Goal: Information Seeking & Learning: Learn about a topic

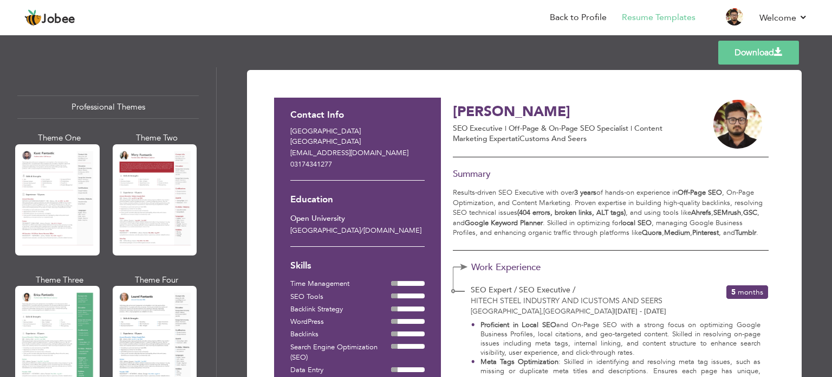
scroll to position [872, 0]
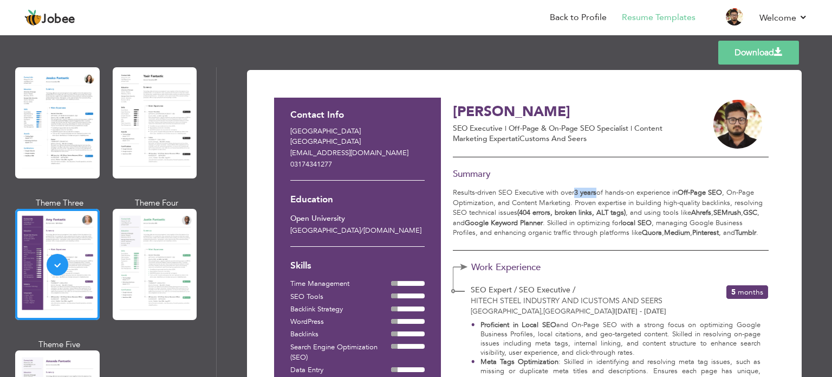
drag, startPoint x: 579, startPoint y: 189, endPoint x: 598, endPoint y: 192, distance: 19.7
click at [598, 192] on p "Results-driven SEO Executive with over 3 years of hands-on experience in Off-Pa…" at bounding box center [610, 212] width 315 height 50
drag, startPoint x: 626, startPoint y: 209, endPoint x: 517, endPoint y: 213, distance: 109.0
click at [517, 213] on p "Results-driven SEO Executive with over 3 years of hands-on experience in Off-Pa…" at bounding box center [610, 212] width 315 height 50
click at [522, 221] on strong "Google Keyword Planner" at bounding box center [504, 223] width 78 height 10
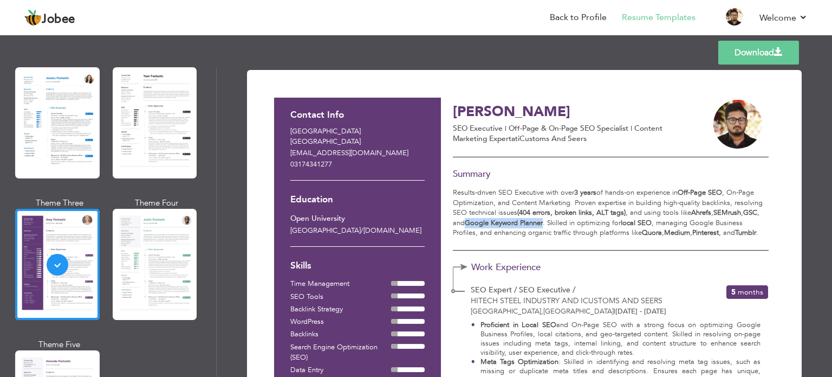
drag, startPoint x: 522, startPoint y: 221, endPoint x: 476, endPoint y: 223, distance: 45.6
click at [476, 223] on strong "Google Keyword Planner" at bounding box center [504, 223] width 78 height 10
click at [644, 225] on strong "local SEO" at bounding box center [636, 223] width 31 height 10
drag, startPoint x: 644, startPoint y: 225, endPoint x: 631, endPoint y: 220, distance: 13.4
click at [631, 220] on strong "local SEO" at bounding box center [636, 223] width 31 height 10
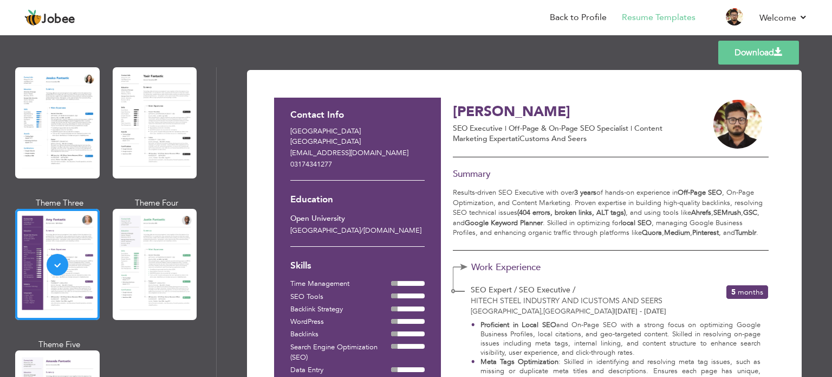
click at [648, 234] on strong "Quora" at bounding box center [652, 233] width 20 height 10
click at [649, 232] on strong "Quora" at bounding box center [652, 233] width 20 height 10
click at [669, 233] on strong "Medium" at bounding box center [677, 233] width 26 height 10
click at [672, 235] on strong "Medium" at bounding box center [677, 233] width 26 height 10
click at [701, 233] on strong "Pinterest" at bounding box center [706, 233] width 27 height 10
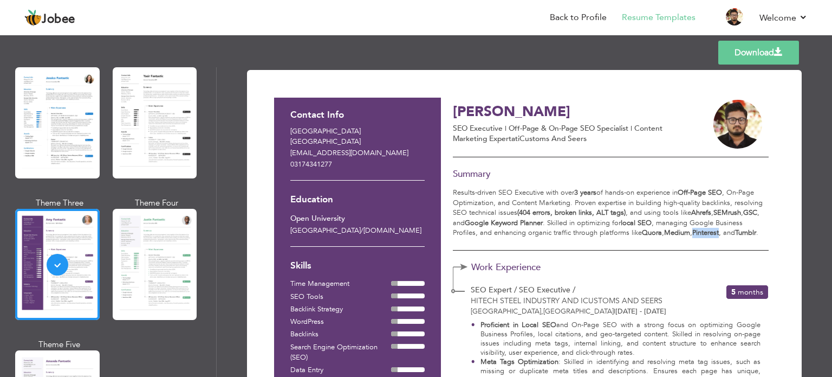
click at [702, 232] on strong "Pinterest" at bounding box center [706, 233] width 27 height 10
click at [746, 231] on strong "Tumblr" at bounding box center [745, 233] width 21 height 10
click at [732, 216] on strong "SEMrush" at bounding box center [728, 213] width 28 height 10
click at [735, 213] on strong "SEMrush" at bounding box center [728, 213] width 28 height 10
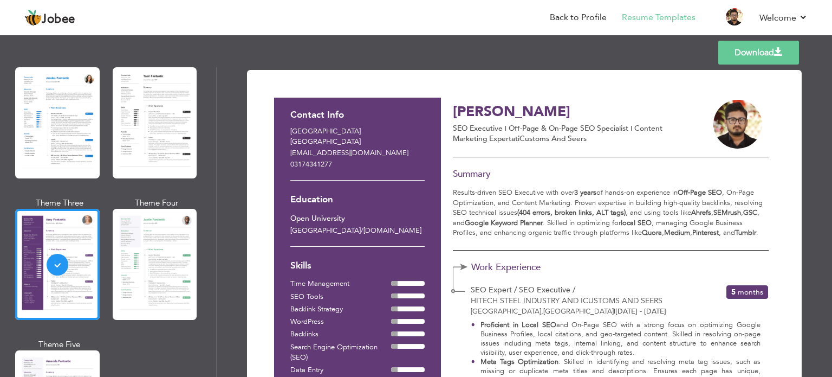
click at [750, 211] on strong "GSC" at bounding box center [750, 213] width 14 height 10
drag, startPoint x: 750, startPoint y: 211, endPoint x: 708, endPoint y: 213, distance: 41.8
click at [708, 213] on p "Results-driven SEO Executive with over 3 years of hands-on experience in Off-Pa…" at bounding box center [610, 212] width 315 height 50
click at [688, 194] on strong "Off-Page SEO" at bounding box center [700, 192] width 44 height 10
drag, startPoint x: 688, startPoint y: 194, endPoint x: 717, endPoint y: 195, distance: 28.7
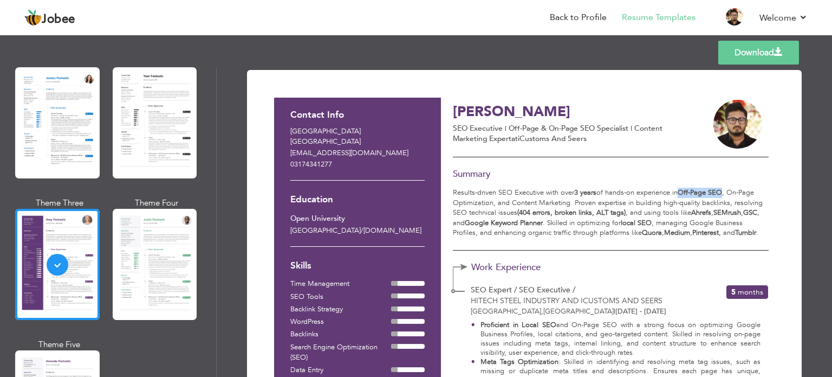
click at [717, 195] on strong "Off-Page SEO" at bounding box center [700, 192] width 44 height 10
drag, startPoint x: 717, startPoint y: 195, endPoint x: 689, endPoint y: 193, distance: 28.8
click at [689, 193] on strong "Off-Page SEO" at bounding box center [700, 192] width 44 height 10
click at [688, 193] on strong "Off-Page SEO" at bounding box center [700, 192] width 44 height 10
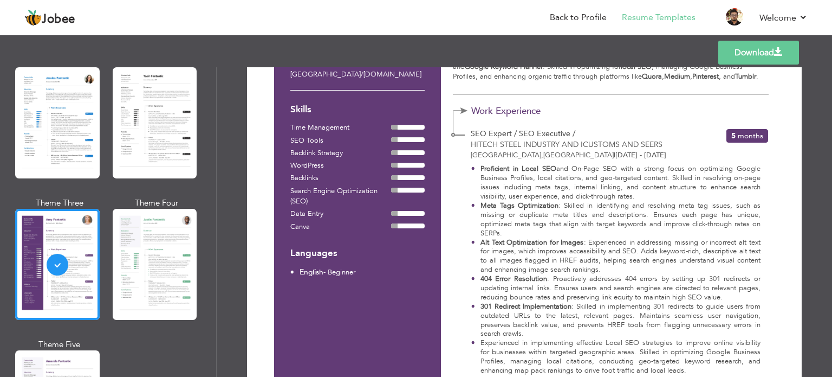
scroll to position [163, 0]
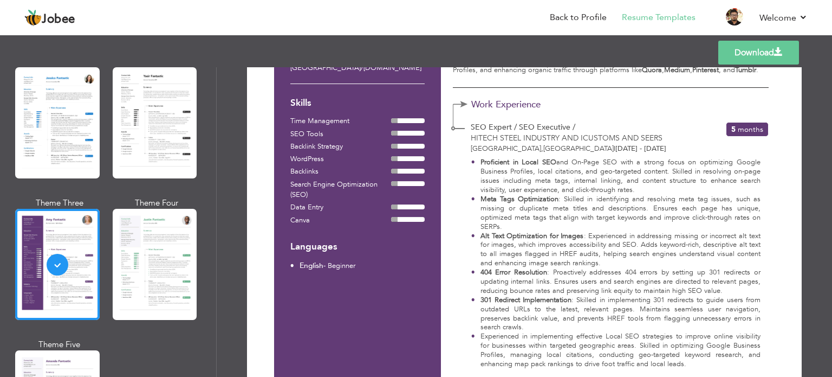
click at [546, 198] on strong "Meta Tags Optimization" at bounding box center [520, 199] width 78 height 10
drag, startPoint x: 546, startPoint y: 198, endPoint x: 475, endPoint y: 200, distance: 71.0
click at [475, 200] on li "Meta Tags Optimization : Skilled in identifying and resolving meta tag issues, …" at bounding box center [615, 213] width 289 height 37
click at [481, 236] on strong "Alt Text Optimization for Images" at bounding box center [532, 236] width 103 height 10
drag, startPoint x: 481, startPoint y: 236, endPoint x: 580, endPoint y: 237, distance: 98.6
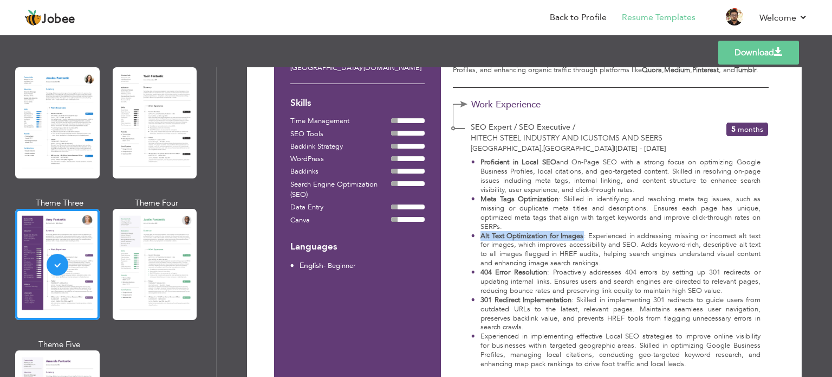
click at [580, 237] on strong "Alt Text Optimization for Images" at bounding box center [532, 236] width 103 height 10
click at [516, 270] on strong "404 Error Resolution" at bounding box center [514, 272] width 67 height 10
drag, startPoint x: 516, startPoint y: 270, endPoint x: 460, endPoint y: 270, distance: 56.4
click at [460, 270] on div "Proficient in Local SEO and On-Page SEO with a strong focus on optimizing Googl…" at bounding box center [610, 268] width 314 height 228
click at [481, 301] on strong "301 Redirect Implementation" at bounding box center [526, 300] width 91 height 10
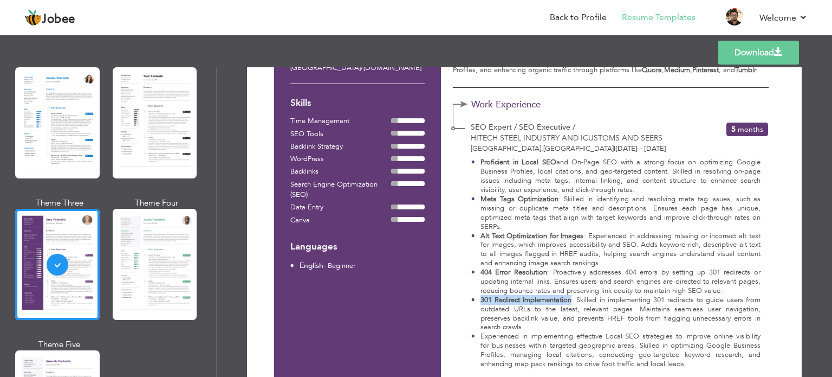
drag, startPoint x: 479, startPoint y: 301, endPoint x: 544, endPoint y: 301, distance: 65.0
click at [544, 301] on strong "301 Redirect Implementation" at bounding box center [526, 300] width 91 height 10
click at [533, 301] on strong "301 Redirect Implementation" at bounding box center [526, 300] width 91 height 10
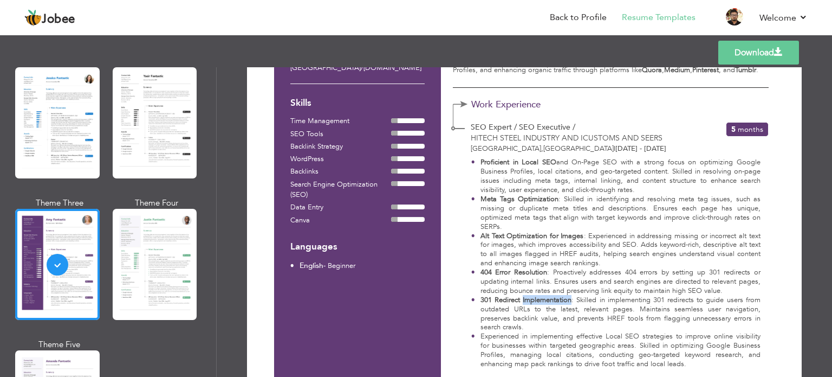
click at [533, 301] on strong "301 Redirect Implementation" at bounding box center [526, 300] width 91 height 10
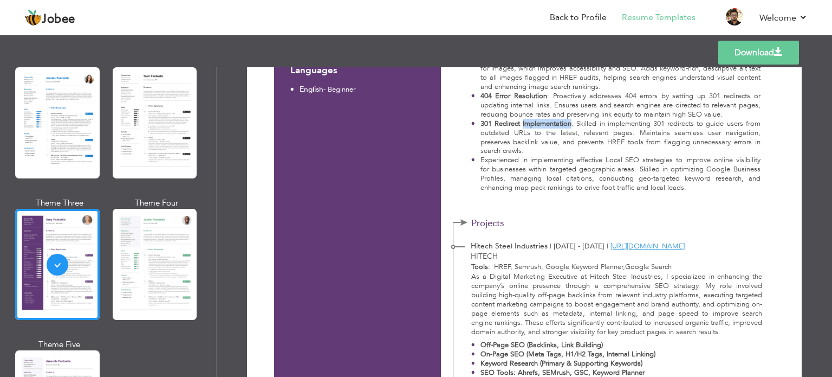
scroll to position [379, 0]
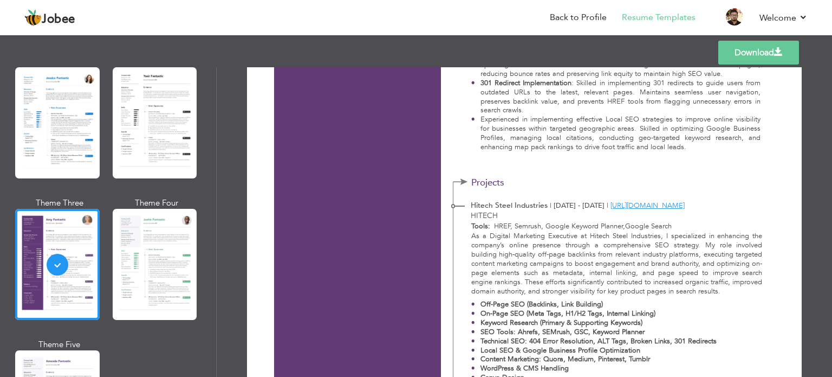
click at [485, 228] on b "Tools:" at bounding box center [480, 226] width 19 height 10
click at [485, 229] on b "Tools:" at bounding box center [480, 226] width 19 height 10
click at [471, 227] on b "Tools:" at bounding box center [480, 226] width 19 height 10
click at [481, 301] on strong "Off-Page SEO (Backlinks, Link Building)" at bounding box center [542, 304] width 122 height 10
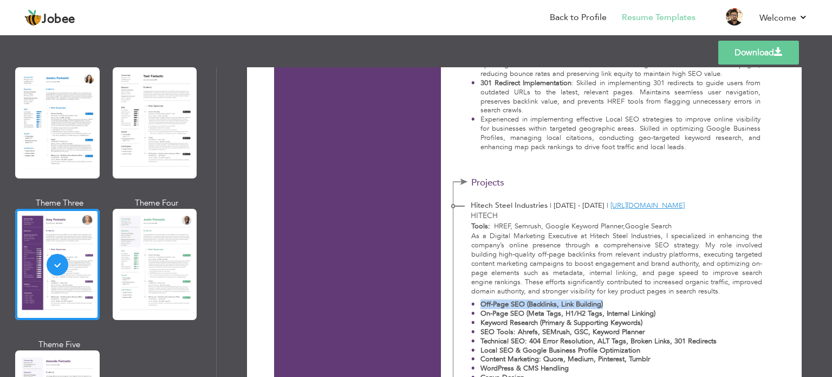
drag, startPoint x: 479, startPoint y: 301, endPoint x: 609, endPoint y: 304, distance: 130.1
click at [609, 304] on p "Off-Page SEO (Backlinks, Link Building)" at bounding box center [599, 304] width 236 height 9
click at [609, 303] on p "Off-Page SEO (Backlinks, Link Building)" at bounding box center [599, 304] width 236 height 9
click at [613, 305] on p "Off-Page SEO (Backlinks, Link Building)" at bounding box center [599, 304] width 236 height 9
drag, startPoint x: 594, startPoint y: 306, endPoint x: 523, endPoint y: 303, distance: 70.5
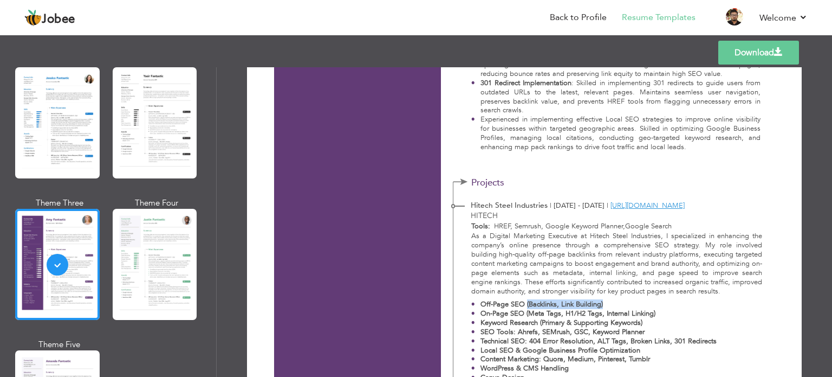
click at [524, 303] on strong "Off-Page SEO (Backlinks, Link Building)" at bounding box center [542, 304] width 122 height 10
click at [523, 303] on strong "Off-Page SEO (Backlinks, Link Building)" at bounding box center [542, 304] width 122 height 10
drag, startPoint x: 525, startPoint y: 316, endPoint x: 667, endPoint y: 310, distance: 141.6
click at [667, 310] on p "On-Page SEO (Meta Tags, H1/H2 Tags, Internal Linking)" at bounding box center [599, 313] width 236 height 9
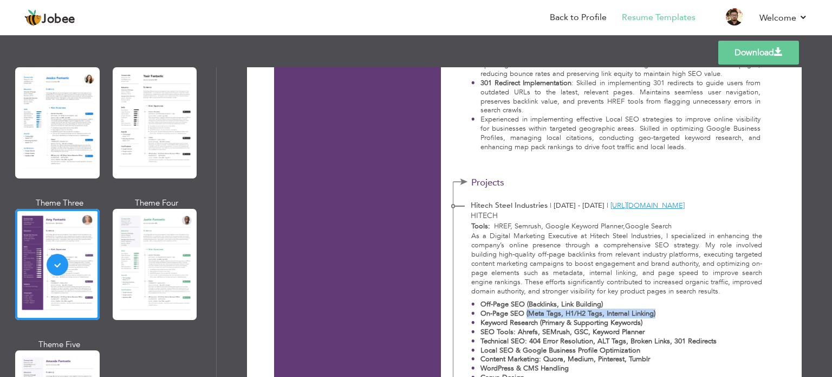
drag, startPoint x: 657, startPoint y: 313, endPoint x: 525, endPoint y: 316, distance: 132.3
click at [525, 316] on p "On-Page SEO (Meta Tags, H1/H2 Tags, Internal Linking)" at bounding box center [599, 313] width 236 height 9
click at [525, 316] on strong "On-Page SEO (Meta Tags, H1/H2 Tags, Internal Linking)" at bounding box center [568, 313] width 175 height 10
drag, startPoint x: 525, startPoint y: 316, endPoint x: 653, endPoint y: 310, distance: 128.5
click at [653, 310] on strong "On-Page SEO (Meta Tags, H1/H2 Tags, Internal Linking)" at bounding box center [568, 313] width 175 height 10
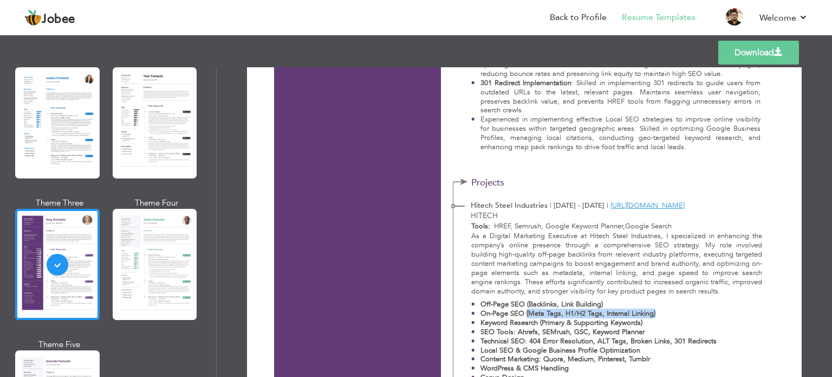
click at [659, 312] on p "On-Page SEO (Meta Tags, H1/H2 Tags, Internal Linking)" at bounding box center [599, 313] width 236 height 9
drag, startPoint x: 663, startPoint y: 312, endPoint x: 525, endPoint y: 315, distance: 138.2
click at [525, 315] on p "On-Page SEO (Meta Tags, H1/H2 Tags, Internal Linking)" at bounding box center [599, 313] width 236 height 9
click at [522, 312] on strong "On-Page SEO (Meta Tags, H1/H2 Tags, Internal Linking)" at bounding box center [568, 313] width 175 height 10
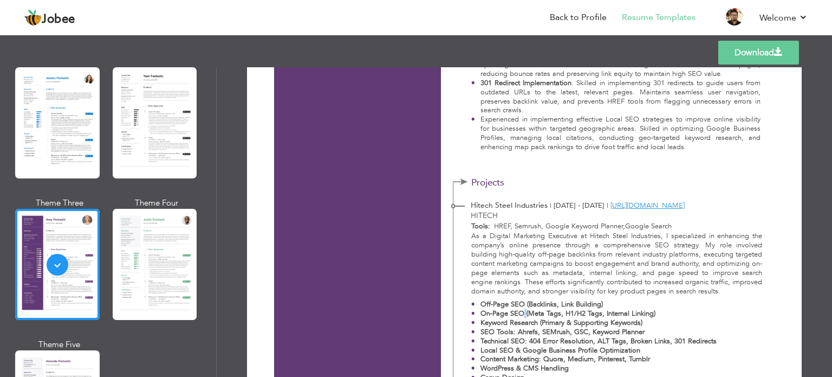
click at [524, 314] on strong "On-Page SEO (Meta Tags, H1/H2 Tags, Internal Linking)" at bounding box center [568, 313] width 175 height 10
drag, startPoint x: 524, startPoint y: 314, endPoint x: 656, endPoint y: 311, distance: 131.7
click at [656, 311] on p "On-Page SEO (Meta Tags, H1/H2 Tags, Internal Linking)" at bounding box center [599, 313] width 236 height 9
click at [516, 314] on strong "On-Page SEO (Meta Tags, H1/H2 Tags, Internal Linking)" at bounding box center [568, 313] width 175 height 10
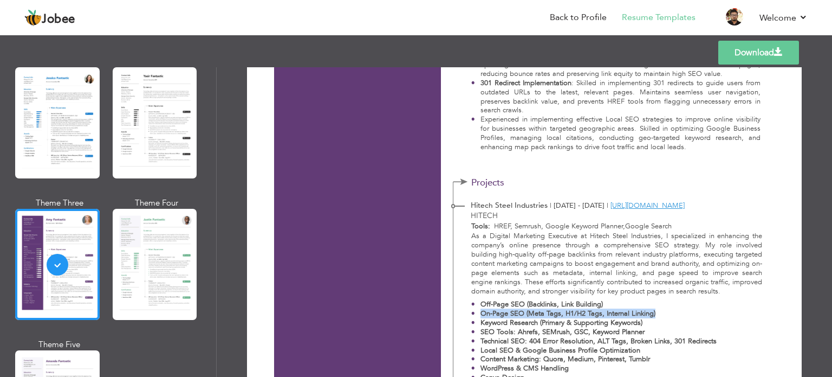
click at [516, 314] on strong "On-Page SEO (Meta Tags, H1/H2 Tags, Internal Linking)" at bounding box center [568, 313] width 175 height 10
click at [512, 306] on strong "Off-Page SEO (Backlinks, Link Building)" at bounding box center [542, 304] width 122 height 10
click at [524, 306] on strong "Off-Page SEO (Backlinks, Link Building)" at bounding box center [542, 304] width 122 height 10
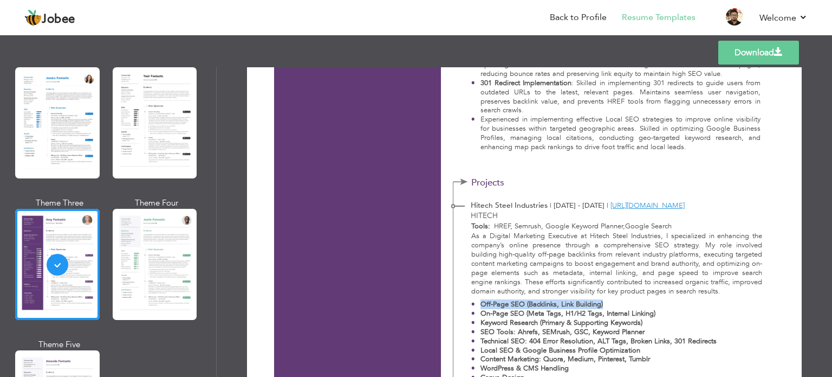
click at [524, 306] on strong "Off-Page SEO (Backlinks, Link Building)" at bounding box center [542, 304] width 122 height 10
drag, startPoint x: 524, startPoint y: 306, endPoint x: 612, endPoint y: 306, distance: 88.3
click at [612, 306] on p "Off-Page SEO (Backlinks, Link Building)" at bounding box center [599, 304] width 236 height 9
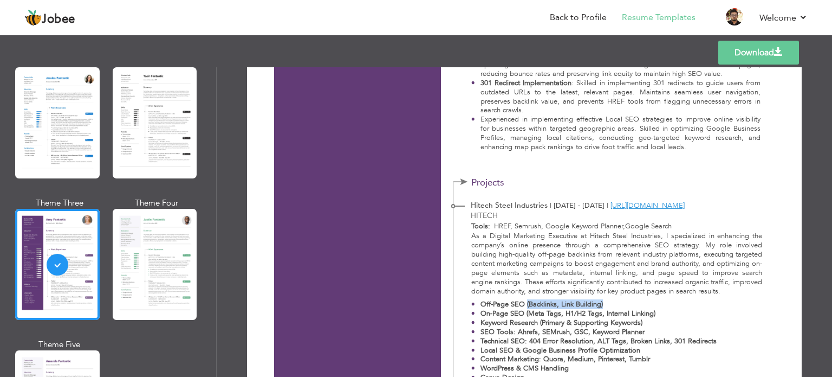
click at [625, 336] on strong "Technical SEO: 404 Error Resolution, ALT Tags, Broken Links, 301 Redirects" at bounding box center [599, 341] width 236 height 10
click at [630, 340] on strong "Technical SEO: 404 Error Resolution, ALT Tags, Broken Links, 301 Redirects" at bounding box center [599, 341] width 236 height 10
drag, startPoint x: 630, startPoint y: 340, endPoint x: 711, endPoint y: 339, distance: 80.7
click at [711, 339] on strong "Technical SEO: 404 Error Resolution, ALT Tags, Broken Links, 301 Redirects" at bounding box center [599, 341] width 236 height 10
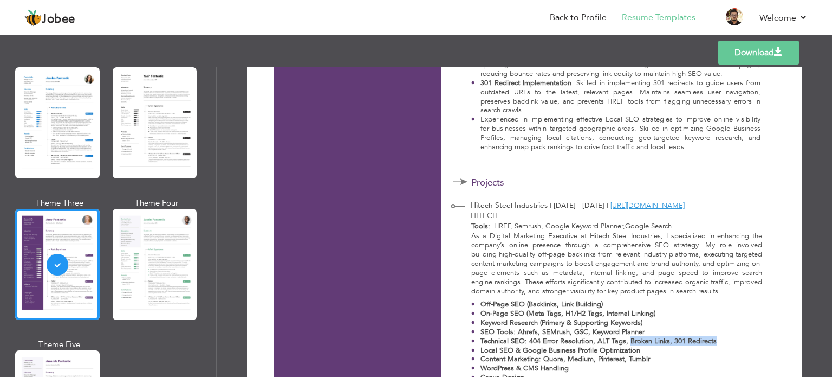
click at [711, 339] on strong "Technical SEO: 404 Error Resolution, ALT Tags, Broken Links, 301 Redirects" at bounding box center [599, 341] width 236 height 10
drag, startPoint x: 711, startPoint y: 339, endPoint x: 482, endPoint y: 348, distance: 229.4
click at [475, 340] on li "Technical SEO: 404 Error Resolution, ALT Tags, Broken Links, 301 Redirects" at bounding box center [593, 341] width 245 height 9
click at [482, 348] on strong "Local SEO & Google Business Profile Optimization" at bounding box center [561, 350] width 160 height 10
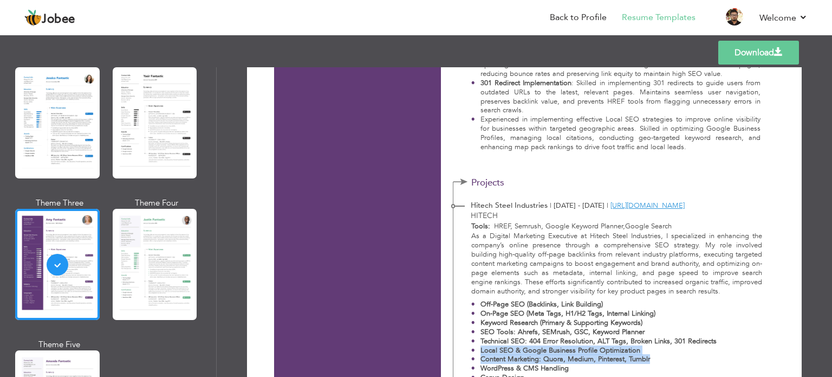
drag, startPoint x: 482, startPoint y: 348, endPoint x: 681, endPoint y: 355, distance: 199.0
click at [681, 355] on ul "Off-Page SEO (Backlinks, Link Building) On-Page SEO (Meta Tags, H1/H2 Tags, Int…" at bounding box center [617, 346] width 292 height 92
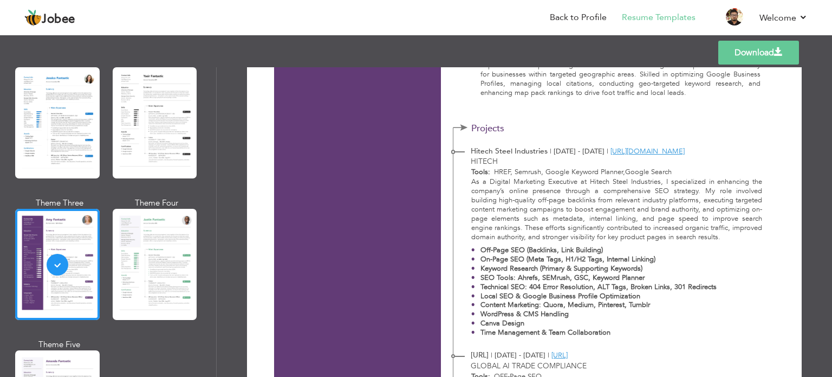
click at [561, 316] on strong "WordPress & CMS Handling" at bounding box center [525, 314] width 88 height 10
click at [488, 316] on strong "WordPress & CMS Handling" at bounding box center [525, 314] width 88 height 10
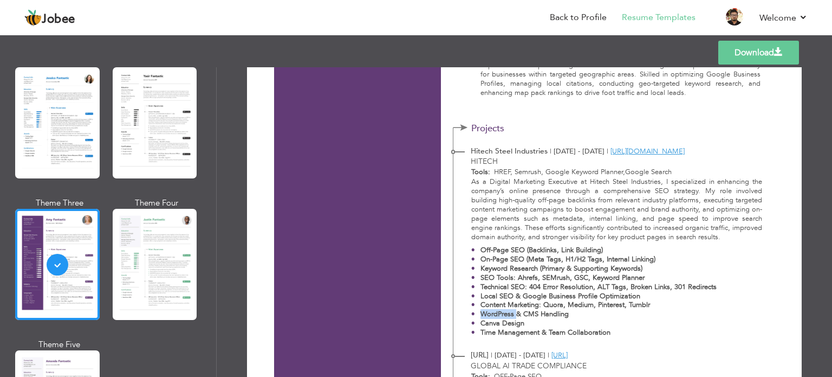
click at [488, 314] on strong "WordPress & CMS Handling" at bounding box center [525, 314] width 88 height 10
click at [491, 313] on strong "WordPress & CMS Handling" at bounding box center [525, 314] width 88 height 10
click at [478, 315] on li "WordPress & CMS Handling" at bounding box center [593, 313] width 245 height 9
drag, startPoint x: 479, startPoint y: 314, endPoint x: 621, endPoint y: 314, distance: 142.0
click at [621, 314] on p "WordPress & CMS Handling" at bounding box center [599, 313] width 236 height 9
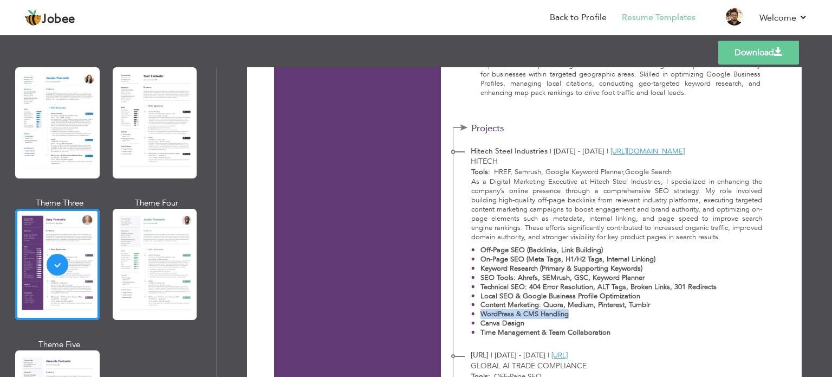
click at [621, 314] on p "WordPress & CMS Handling" at bounding box center [599, 313] width 236 height 9
click at [540, 323] on p "Canva Design" at bounding box center [599, 323] width 236 height 9
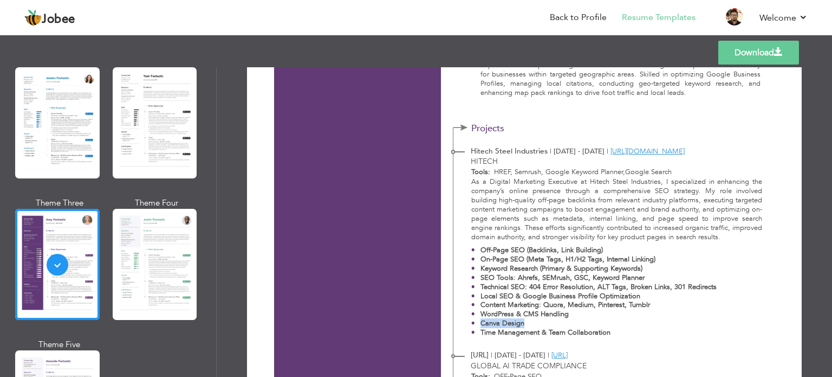
click at [540, 323] on p "Canva Design" at bounding box center [599, 323] width 236 height 9
click at [616, 334] on p "Time Management & Team Collaboration" at bounding box center [599, 332] width 236 height 9
click at [597, 331] on strong "Time Management & Team Collaboration" at bounding box center [546, 332] width 130 height 10
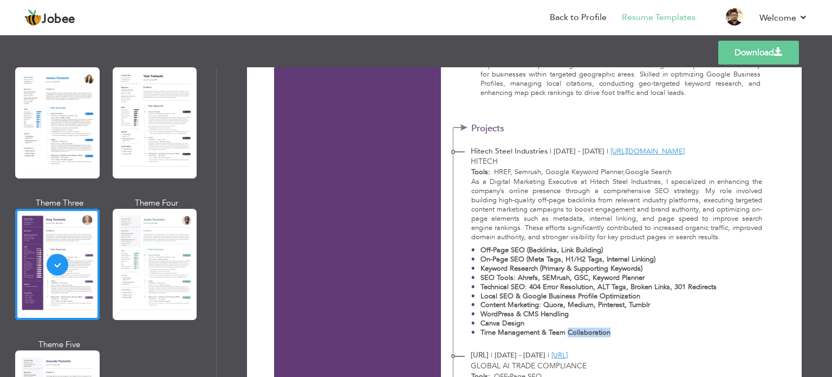
click at [597, 331] on strong "Time Management & Team Collaboration" at bounding box center [546, 332] width 130 height 10
drag, startPoint x: 597, startPoint y: 331, endPoint x: 477, endPoint y: 332, distance: 120.3
click at [477, 332] on li "Time Management & Team Collaboration" at bounding box center [593, 332] width 245 height 9
click at [481, 333] on strong "Time Management & Team Collaboration" at bounding box center [546, 332] width 130 height 10
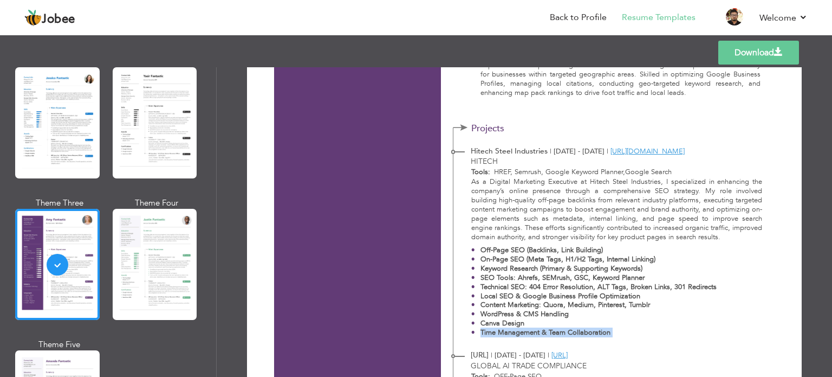
drag, startPoint x: 481, startPoint y: 333, endPoint x: 663, endPoint y: 333, distance: 182.1
click at [663, 333] on p "Time Management & Team Collaboration" at bounding box center [599, 332] width 236 height 9
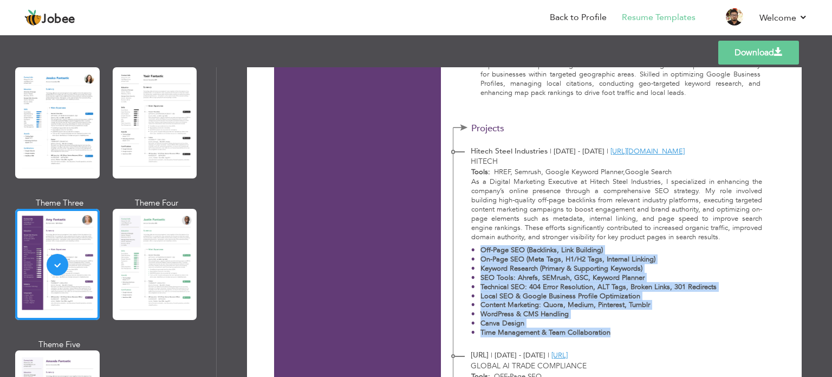
drag, startPoint x: 617, startPoint y: 334, endPoint x: 473, endPoint y: 248, distance: 167.5
click at [473, 248] on ul "Off-Page SEO (Backlinks, Link Building) On-Page SEO (Meta Tags, H1/H2 Tags, Int…" at bounding box center [617, 291] width 292 height 92
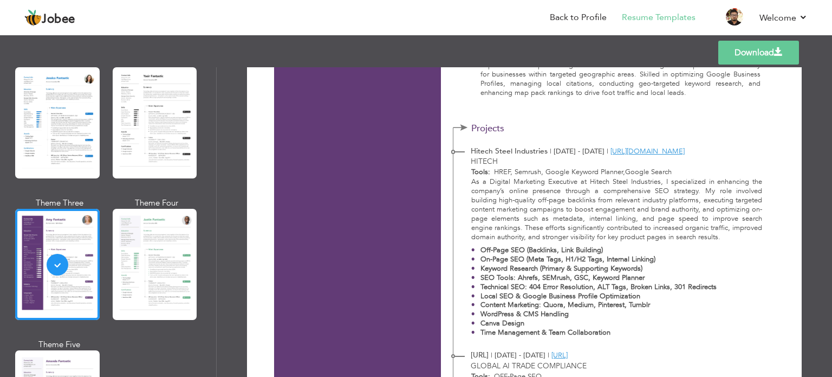
click at [474, 247] on li "Off-Page SEO (Backlinks, Link Building)" at bounding box center [593, 249] width 245 height 9
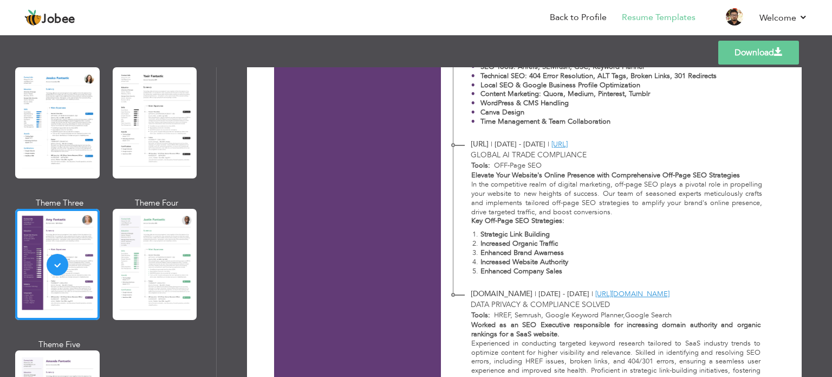
scroll to position [650, 0]
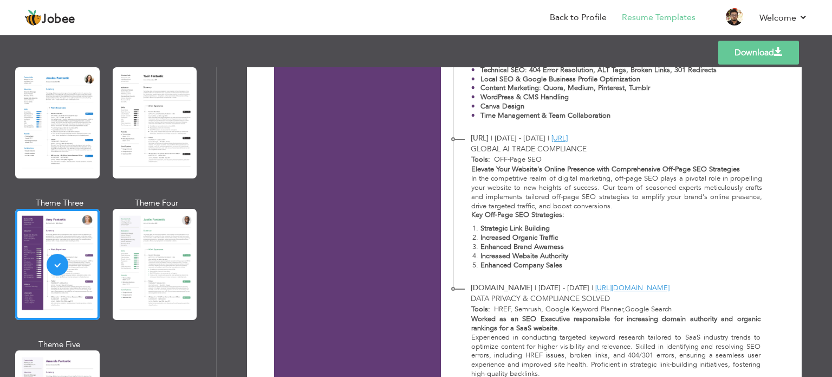
click at [488, 169] on strong "Elevate Your Website's Online Presence with Comprehensive Off-Page SEO Strategi…" at bounding box center [605, 169] width 269 height 10
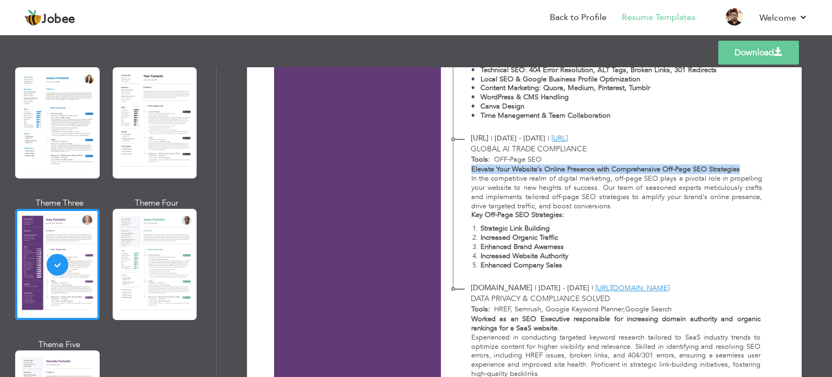
drag, startPoint x: 485, startPoint y: 175, endPoint x: 716, endPoint y: 171, distance: 230.9
click at [716, 171] on strong "Elevate Your Website's Online Presence with Comprehensive Off-Page SEO Strategi…" at bounding box center [605, 169] width 269 height 10
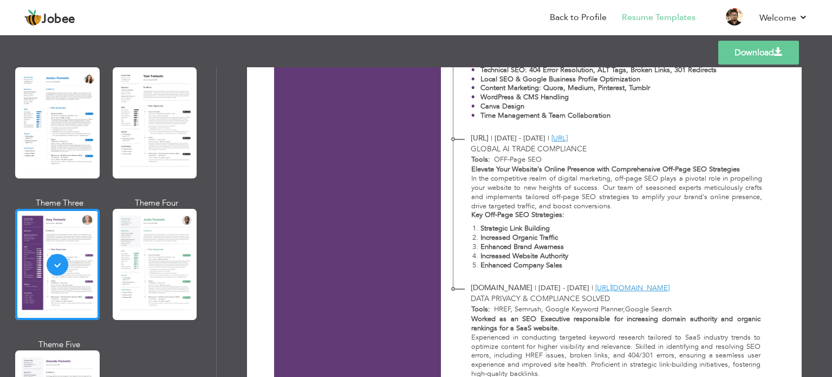
drag, startPoint x: 571, startPoint y: 218, endPoint x: 468, endPoint y: 221, distance: 102.4
click at [468, 221] on div "Elevate Your Website's Online Presence with Comprehensive Off-Page SEO Strategi…" at bounding box center [611, 219] width 315 height 109
click at [472, 216] on strong "Key Off-Page SEO Strategies:" at bounding box center [517, 215] width 93 height 10
drag, startPoint x: 472, startPoint y: 216, endPoint x: 562, endPoint y: 215, distance: 90.0
click at [562, 215] on strong "Key Off-Page SEO Strategies:" at bounding box center [517, 215] width 93 height 10
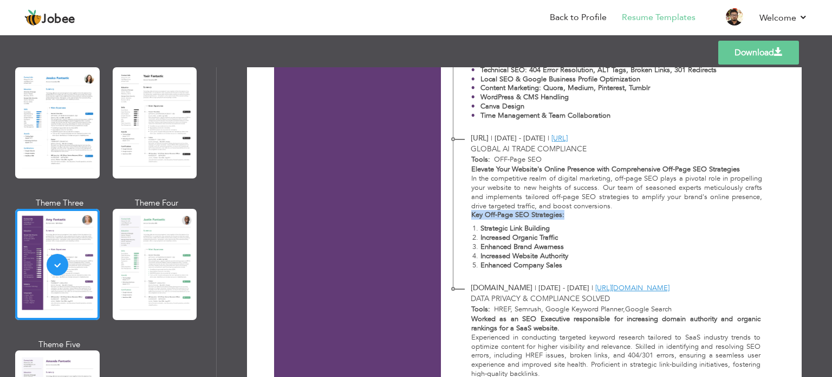
click at [551, 214] on strong "Key Off-Page SEO Strategies:" at bounding box center [517, 215] width 93 height 10
click at [491, 230] on strong "Strategic Link Building" at bounding box center [515, 228] width 69 height 10
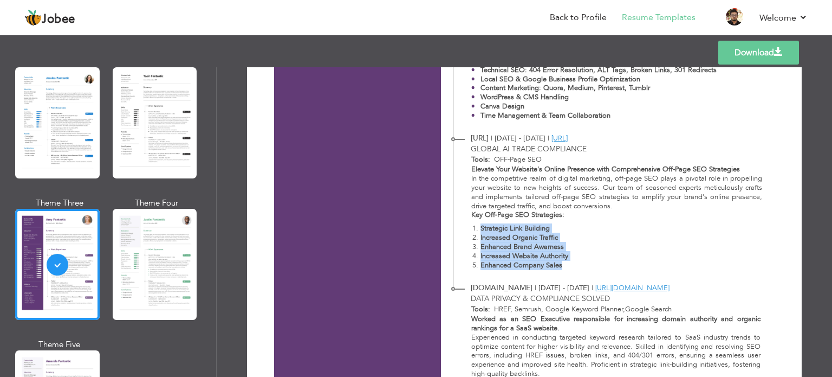
drag, startPoint x: 491, startPoint y: 230, endPoint x: 551, endPoint y: 268, distance: 70.2
click at [551, 268] on ol "Strategic Link Building Increased Organic Traffic Enhanced Brand Awarness Incre…" at bounding box center [617, 247] width 292 height 46
click at [549, 250] on strong "Enhanced Brand Awarness" at bounding box center [522, 247] width 83 height 10
click at [549, 251] on strong "Enhanced Brand Awarness" at bounding box center [522, 247] width 83 height 10
click at [536, 255] on strong "Increased Website Authority" at bounding box center [525, 256] width 88 height 10
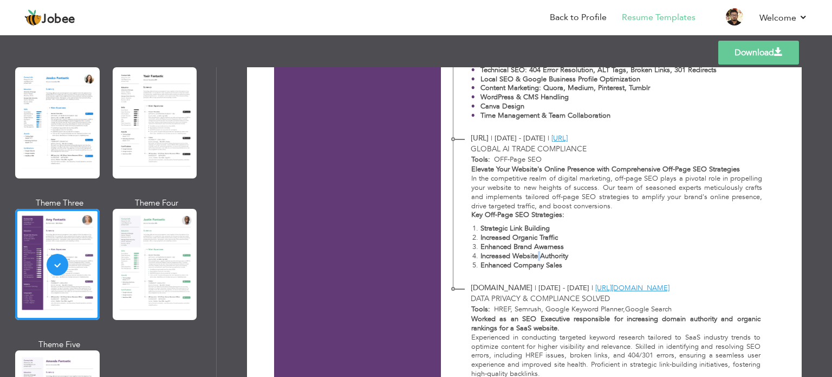
click at [536, 255] on strong "Increased Website Authority" at bounding box center [525, 256] width 88 height 10
click at [547, 255] on strong "Increased Website Authority" at bounding box center [525, 256] width 88 height 10
drag, startPoint x: 547, startPoint y: 255, endPoint x: 499, endPoint y: 256, distance: 48.8
click at [499, 256] on strong "Increased Website Authority" at bounding box center [525, 256] width 88 height 10
click at [482, 249] on strong "Enhanced Brand Awarness" at bounding box center [522, 247] width 83 height 10
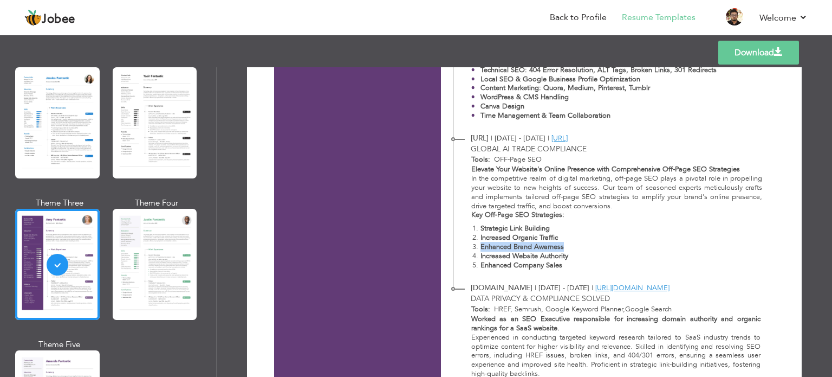
drag, startPoint x: 482, startPoint y: 249, endPoint x: 540, endPoint y: 248, distance: 58.5
click at [540, 248] on strong "Enhanced Brand Awarness" at bounding box center [522, 247] width 83 height 10
click at [542, 248] on strong "Enhanced Brand Awarness" at bounding box center [522, 247] width 83 height 10
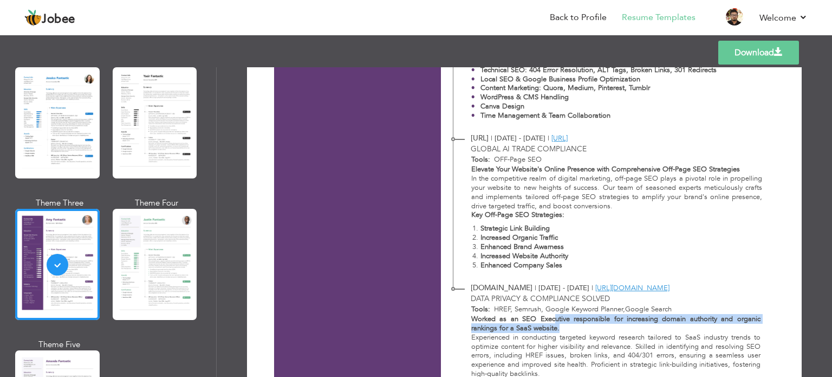
drag, startPoint x: 561, startPoint y: 327, endPoint x: 553, endPoint y: 318, distance: 11.9
click at [553, 318] on p "Worked as an SEO Executive responsible for increasing domain authority and orga…" at bounding box center [615, 323] width 289 height 18
click at [557, 323] on p "Worked as an SEO Executive responsible for increasing domain authority and orga…" at bounding box center [615, 323] width 289 height 18
drag, startPoint x: 557, startPoint y: 316, endPoint x: 558, endPoint y: 324, distance: 7.6
click at [558, 324] on p "Worked as an SEO Executive responsible for increasing domain authority and orga…" at bounding box center [615, 323] width 289 height 18
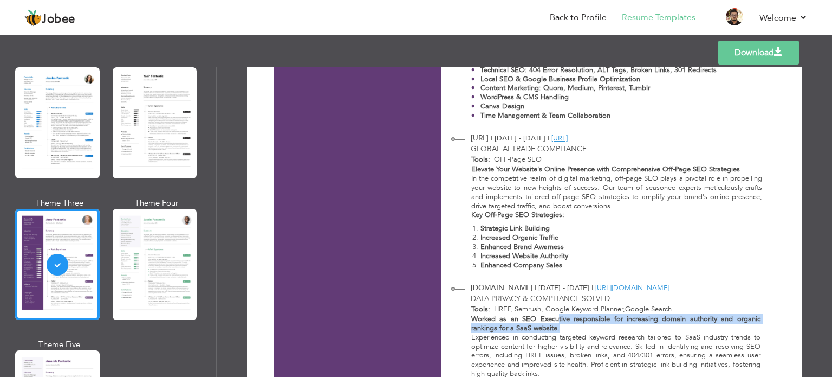
click at [558, 327] on p "Worked as an SEO Executive responsible for increasing domain authority and orga…" at bounding box center [615, 323] width 289 height 18
drag, startPoint x: 555, startPoint y: 327, endPoint x: 557, endPoint y: 319, distance: 8.8
click at [557, 319] on p "Worked as an SEO Executive responsible for increasing domain authority and orga…" at bounding box center [615, 323] width 289 height 18
click at [557, 319] on strong "Worked as an SEO Executive responsible for increasing domain authority and orga…" at bounding box center [615, 323] width 289 height 19
drag, startPoint x: 556, startPoint y: 318, endPoint x: 557, endPoint y: 328, distance: 9.8
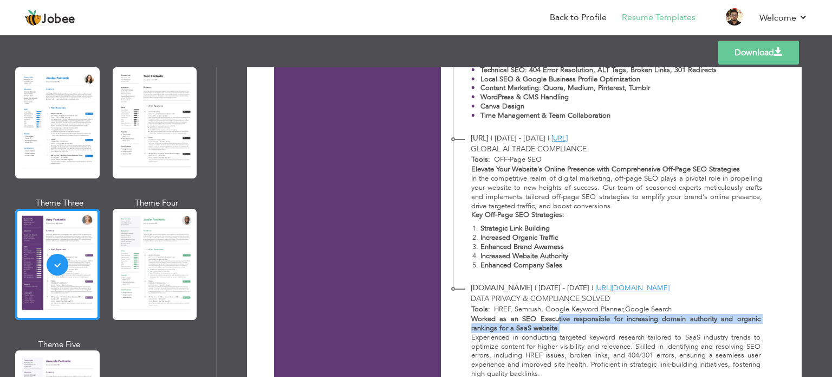
click at [557, 328] on p "Worked as an SEO Executive responsible for increasing domain authority and orga…" at bounding box center [615, 323] width 289 height 18
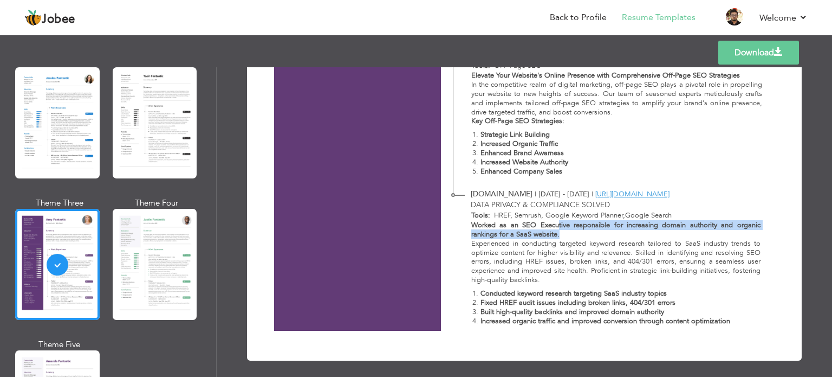
scroll to position [750, 0]
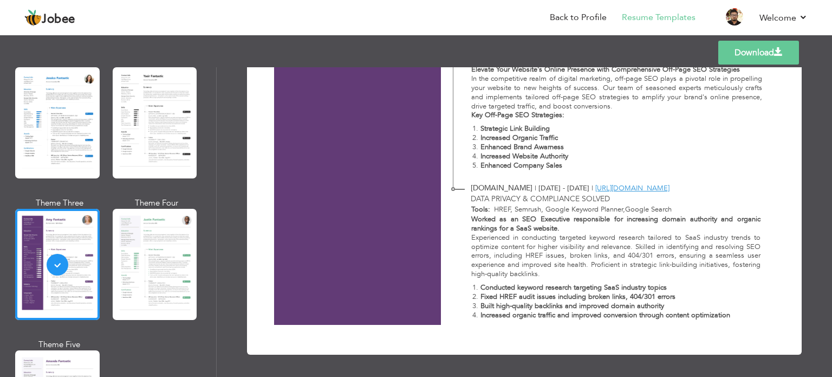
click at [508, 291] on strong "Conducted keyword research targeting SaaS industry topics" at bounding box center [574, 287] width 186 height 10
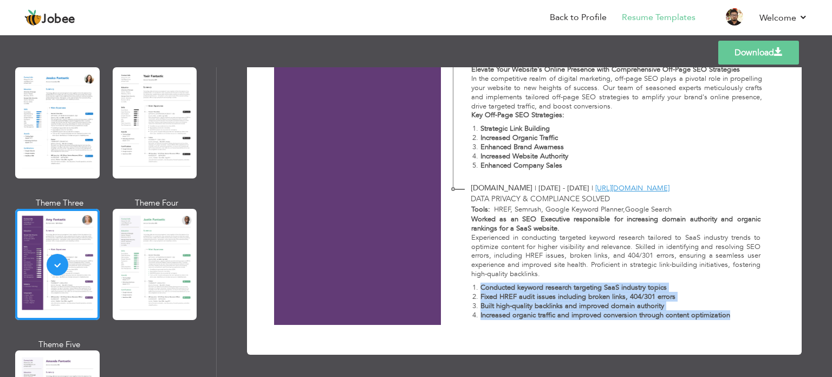
drag, startPoint x: 508, startPoint y: 291, endPoint x: 723, endPoint y: 314, distance: 215.8
click at [723, 314] on ol "Conducted keyword research targeting SaaS industry topics Fixed HREF audit issu…" at bounding box center [615, 301] width 289 height 37
click at [723, 314] on strong "Increased organic traffic and improved conversion through content optimization" at bounding box center [606, 315] width 250 height 10
drag, startPoint x: 723, startPoint y: 314, endPoint x: 479, endPoint y: 286, distance: 245.5
click at [479, 286] on ol "Conducted keyword research targeting SaaS industry topics Fixed HREF audit issu…" at bounding box center [615, 301] width 289 height 37
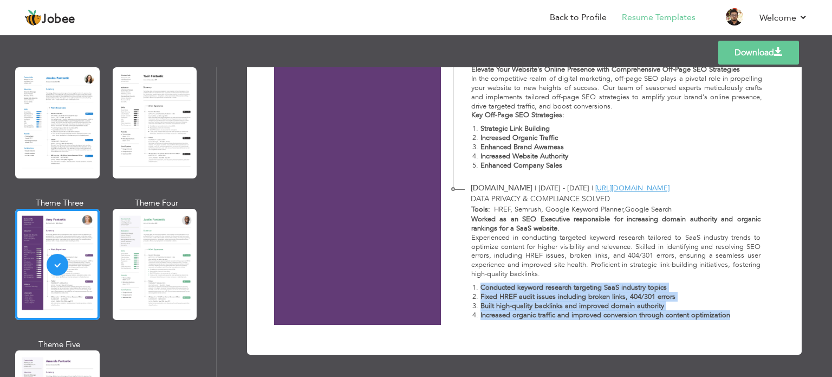
click at [481, 286] on strong "Conducted keyword research targeting SaaS industry topics" at bounding box center [574, 287] width 186 height 10
drag, startPoint x: 479, startPoint y: 286, endPoint x: 730, endPoint y: 310, distance: 252.6
click at [730, 310] on ol "Conducted keyword research targeting SaaS industry topics Fixed HREF audit issu…" at bounding box center [615, 301] width 289 height 37
click at [729, 309] on p "Built high-quality backlinks and improved domain authority" at bounding box center [621, 305] width 280 height 9
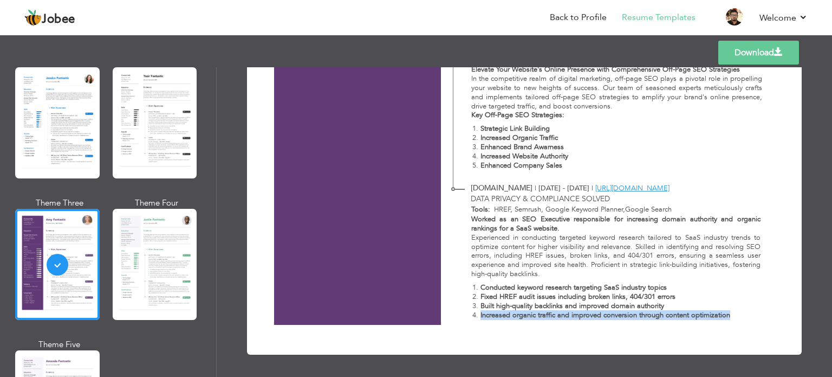
drag, startPoint x: 719, startPoint y: 313, endPoint x: 693, endPoint y: 317, distance: 26.8
click at [693, 317] on ol "Conducted keyword research targeting SaaS industry topics Fixed HREF audit issu…" at bounding box center [615, 301] width 289 height 37
click at [693, 317] on strong "Increased organic traffic and improved conversion through content optimization" at bounding box center [606, 315] width 250 height 10
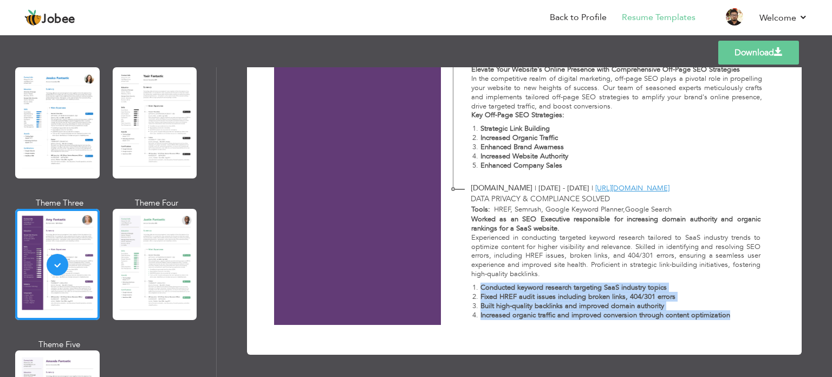
drag, startPoint x: 693, startPoint y: 317, endPoint x: 481, endPoint y: 289, distance: 213.2
click at [481, 289] on ol "Conducted keyword research targeting SaaS industry topics Fixed HREF audit issu…" at bounding box center [615, 301] width 289 height 37
click at [481, 289] on strong "Conducted keyword research targeting SaaS industry topics" at bounding box center [574, 287] width 186 height 10
drag, startPoint x: 481, startPoint y: 289, endPoint x: 710, endPoint y: 318, distance: 231.1
click at [710, 318] on ol "Conducted keyword research targeting SaaS industry topics Fixed HREF audit issu…" at bounding box center [615, 301] width 289 height 37
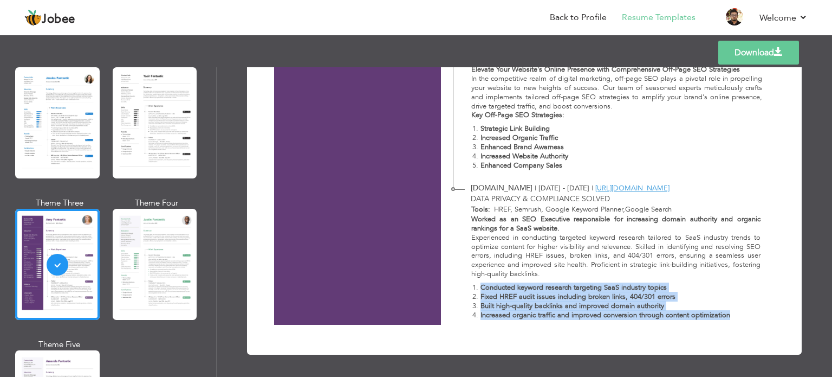
click at [710, 318] on strong "Increased organic traffic and improved conversion through content optimization" at bounding box center [606, 315] width 250 height 10
drag, startPoint x: 710, startPoint y: 318, endPoint x: 483, endPoint y: 286, distance: 229.4
click at [483, 286] on ol "Conducted keyword research targeting SaaS industry topics Fixed HREF audit issu…" at bounding box center [615, 301] width 289 height 37
click at [483, 286] on strong "Conducted keyword research targeting SaaS industry topics" at bounding box center [574, 287] width 186 height 10
drag, startPoint x: 483, startPoint y: 286, endPoint x: 658, endPoint y: 305, distance: 176.0
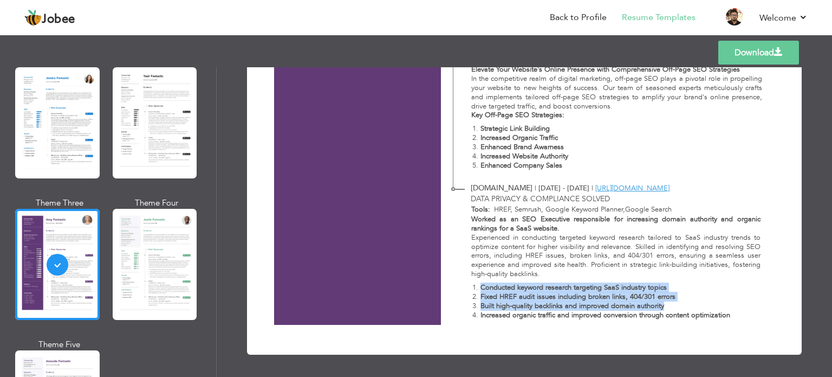
click at [658, 305] on ol "Conducted keyword research targeting SaaS industry topics Fixed HREF audit issu…" at bounding box center [615, 301] width 289 height 37
click at [658, 305] on strong "Built high-quality backlinks and improved domain authority" at bounding box center [573, 306] width 184 height 10
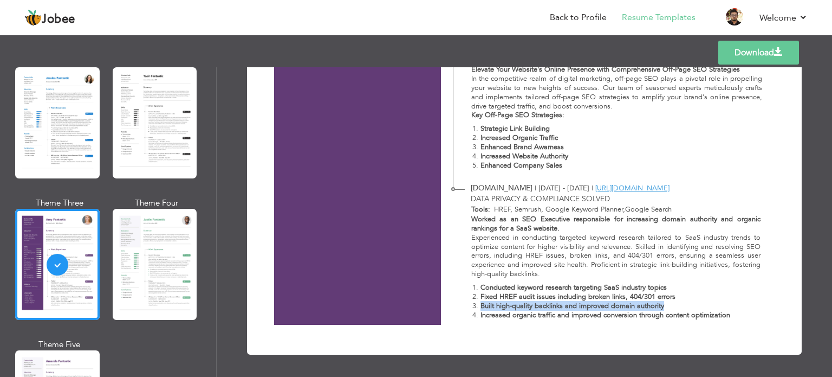
drag, startPoint x: 658, startPoint y: 305, endPoint x: 482, endPoint y: 306, distance: 176.1
click at [482, 306] on strong "Built high-quality backlinks and improved domain authority" at bounding box center [573, 306] width 184 height 10
drag, startPoint x: 482, startPoint y: 306, endPoint x: 648, endPoint y: 309, distance: 165.3
click at [648, 309] on strong "Built high-quality backlinks and improved domain authority" at bounding box center [573, 306] width 184 height 10
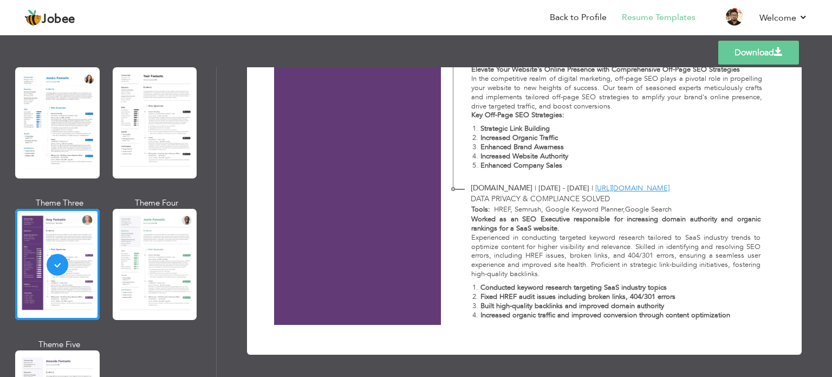
click at [688, 310] on strong "Increased organic traffic and improved conversion through content optimization" at bounding box center [606, 315] width 250 height 10
drag, startPoint x: 733, startPoint y: 313, endPoint x: 477, endPoint y: 319, distance: 255.3
click at [481, 319] on li "Increased organic traffic and improved conversion through content optimization" at bounding box center [621, 314] width 280 height 9
click at [481, 317] on strong "Increased organic traffic and improved conversion through content optimization" at bounding box center [606, 315] width 250 height 10
drag, startPoint x: 480, startPoint y: 317, endPoint x: 695, endPoint y: 319, distance: 214.6
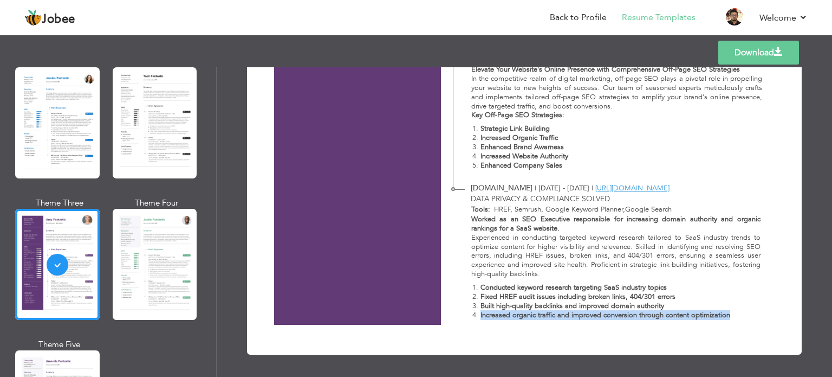
click at [695, 319] on strong "Increased organic traffic and improved conversion through content optimization" at bounding box center [606, 315] width 250 height 10
click at [573, 166] on li "Enhanced Company Sales" at bounding box center [622, 165] width 282 height 9
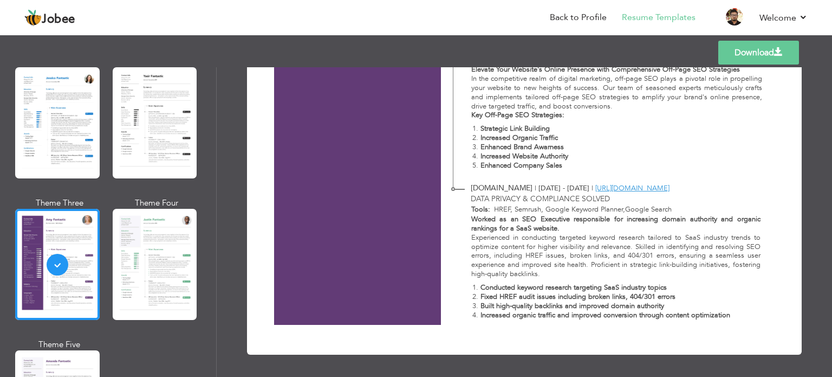
click at [574, 154] on li "Increased Website Authority" at bounding box center [622, 156] width 282 height 9
drag, startPoint x: 574, startPoint y: 154, endPoint x: 488, endPoint y: 155, distance: 86.7
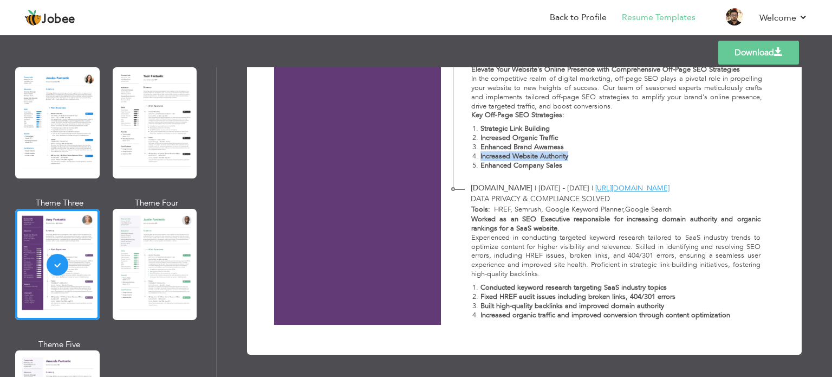
click at [488, 155] on li "Increased Website Authority" at bounding box center [622, 156] width 282 height 9
click at [499, 136] on strong "Increased Organic Traffic" at bounding box center [519, 138] width 77 height 10
drag, startPoint x: 499, startPoint y: 136, endPoint x: 546, endPoint y: 138, distance: 47.2
click at [519, 138] on strong "Increased Organic Traffic" at bounding box center [519, 138] width 77 height 10
click at [546, 138] on strong "Increased Organic Traffic" at bounding box center [519, 138] width 77 height 10
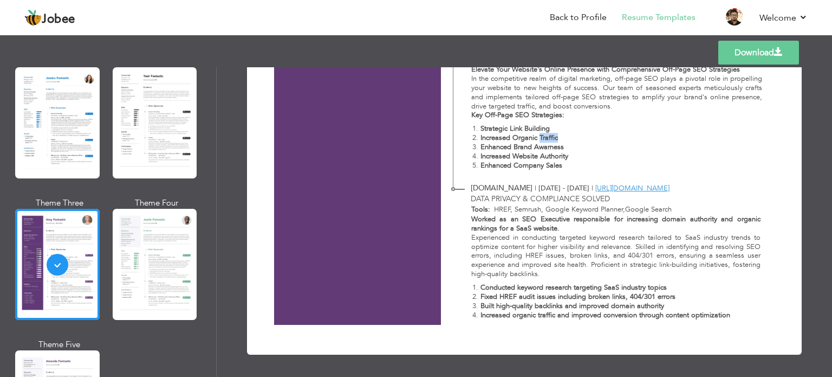
click at [546, 138] on strong "Increased Organic Traffic" at bounding box center [519, 138] width 77 height 10
click at [572, 138] on li "Increased Organic Traffic" at bounding box center [622, 137] width 282 height 9
drag, startPoint x: 565, startPoint y: 139, endPoint x: 538, endPoint y: 138, distance: 27.7
click at [538, 138] on li "Increased Organic Traffic" at bounding box center [622, 137] width 282 height 9
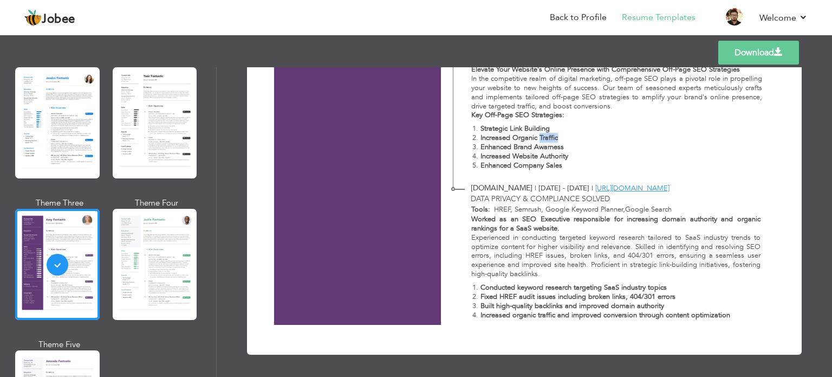
click at [564, 157] on strong "Increased Website Authority" at bounding box center [525, 156] width 88 height 10
drag, startPoint x: 566, startPoint y: 156, endPoint x: 540, endPoint y: 159, distance: 26.3
click at [540, 159] on strong "Increased Website Authority" at bounding box center [525, 156] width 88 height 10
click at [489, 156] on strong "Increased Website Authority" at bounding box center [525, 156] width 88 height 10
drag, startPoint x: 494, startPoint y: 154, endPoint x: 571, endPoint y: 154, distance: 76.9
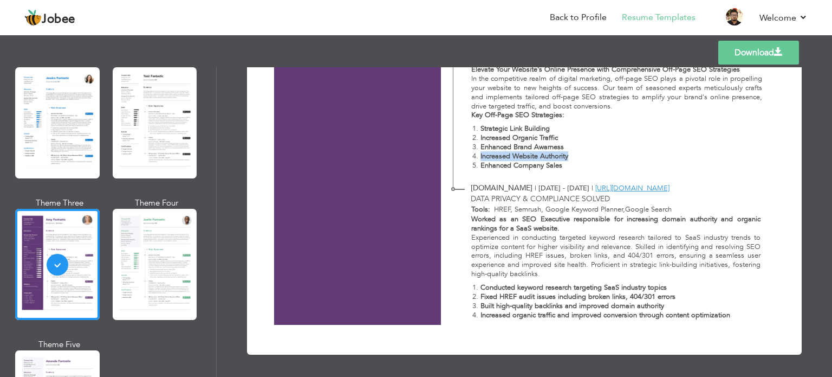
click at [571, 154] on li "Increased Website Authority" at bounding box center [622, 156] width 282 height 9
click at [603, 160] on li "Increased Website Authority" at bounding box center [622, 156] width 282 height 9
